Goal: Task Accomplishment & Management: Use online tool/utility

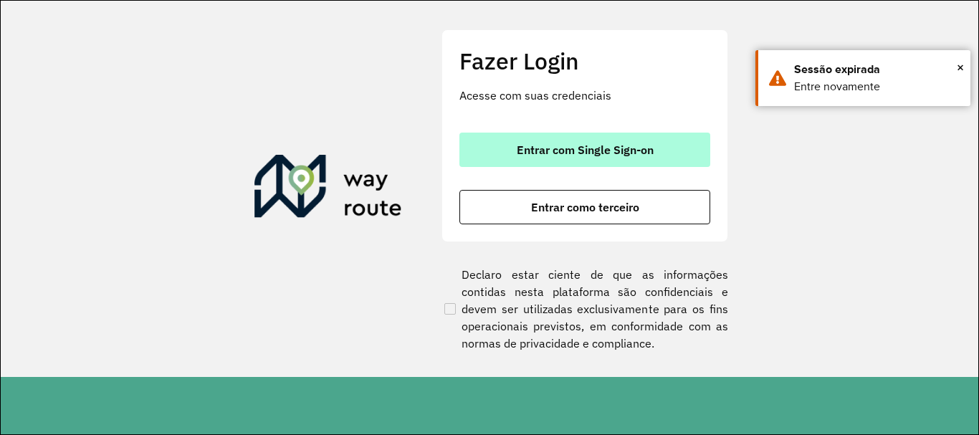
click at [536, 139] on button "Entrar com Single Sign-on" at bounding box center [584, 150] width 251 height 34
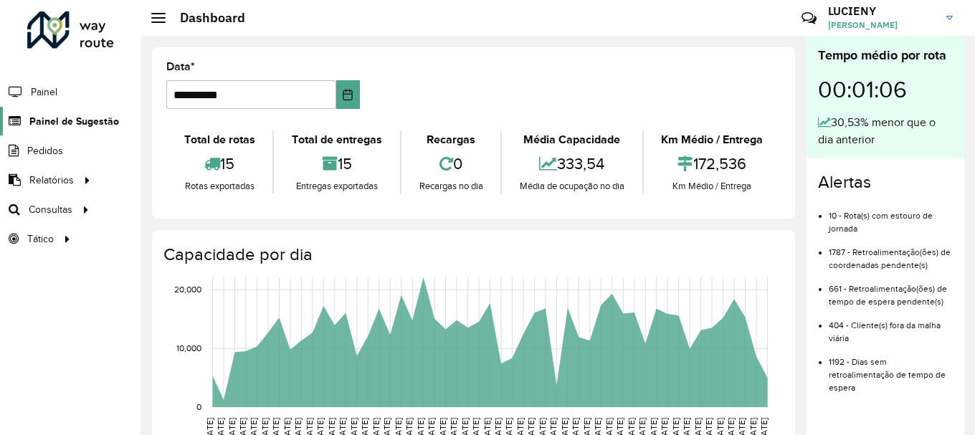
click at [76, 130] on link "Painel de Sugestão" at bounding box center [59, 121] width 119 height 29
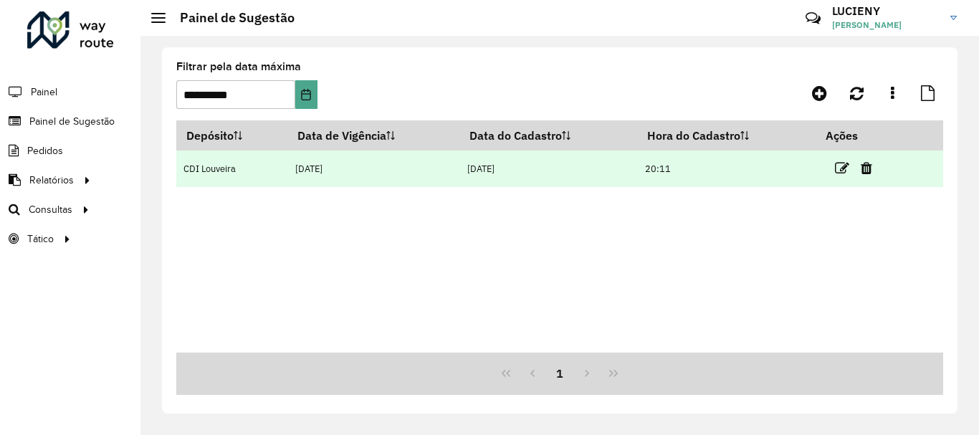
click at [389, 160] on td "[DATE]" at bounding box center [373, 169] width 172 height 37
click at [373, 178] on td "[DATE]" at bounding box center [373, 169] width 172 height 37
click at [342, 169] on td "[DATE]" at bounding box center [373, 169] width 172 height 37
click at [776, 173] on td "20:11" at bounding box center [726, 169] width 178 height 37
click at [844, 173] on icon at bounding box center [842, 168] width 14 height 14
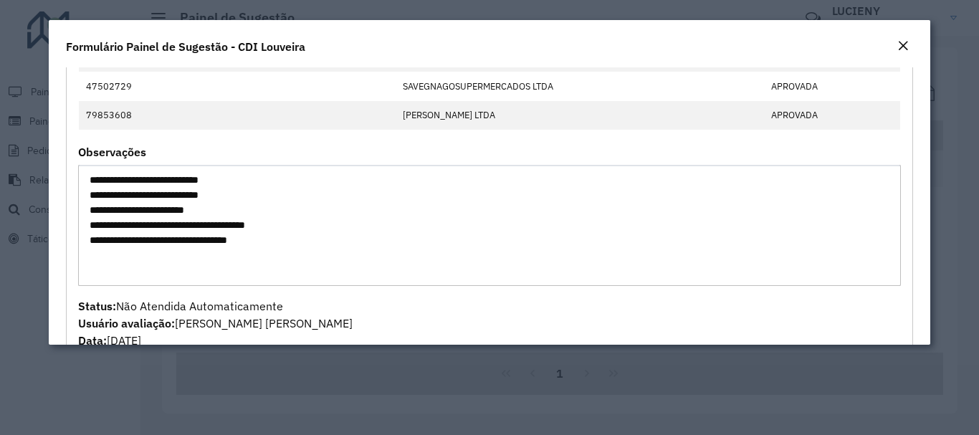
scroll to position [161, 0]
